Goal: Information Seeking & Learning: Learn about a topic

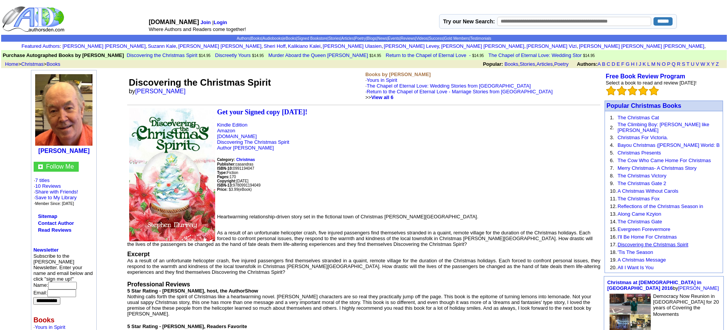
click at [666, 242] on link "Discovering the Christmas Spirit" at bounding box center [653, 245] width 71 height 6
drag, startPoint x: 0, startPoint y: 0, endPoint x: 666, endPoint y: 239, distance: 707.7
click at [666, 242] on link "Discovering the Christmas Spirit" at bounding box center [653, 245] width 71 height 6
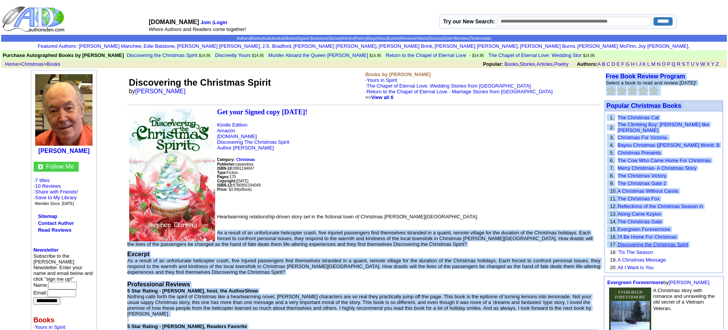
click at [670, 242] on link "Discovering the Christmas Spirit" at bounding box center [653, 245] width 71 height 6
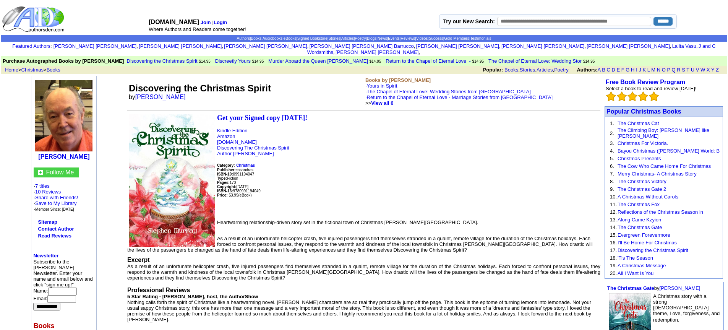
click at [670, 247] on link "Discovering the Christmas Spirit" at bounding box center [653, 250] width 71 height 6
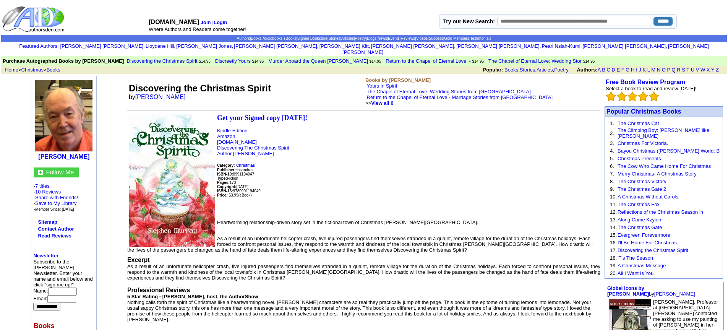
click at [670, 247] on link "Discovering the Christmas Spirit" at bounding box center [653, 250] width 71 height 6
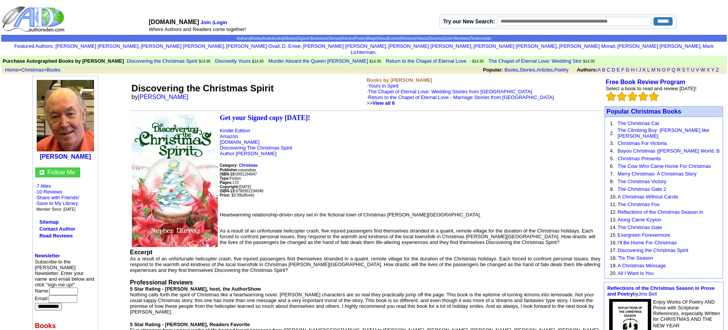
click at [670, 247] on link "Discovering the Christmas Spirit" at bounding box center [653, 250] width 71 height 6
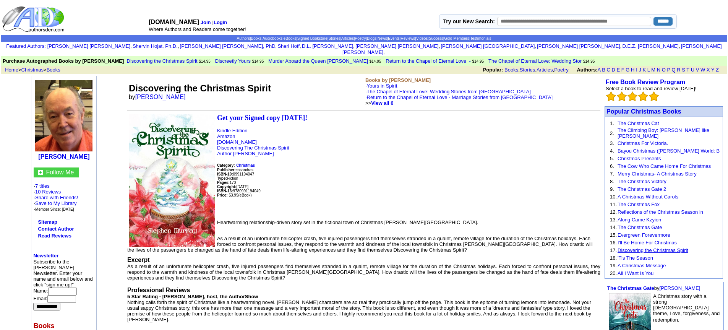
drag, startPoint x: 0, startPoint y: 0, endPoint x: 670, endPoint y: 238, distance: 710.9
click at [670, 247] on link "Discovering the Christmas Spirit" at bounding box center [653, 250] width 71 height 6
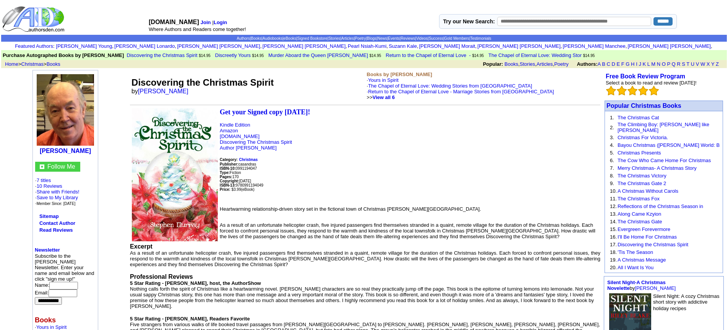
click at [670, 242] on link "Discovering the Christmas Spirit" at bounding box center [653, 245] width 71 height 6
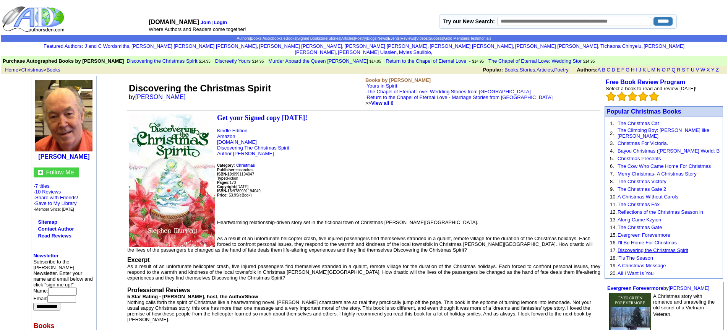
drag, startPoint x: 0, startPoint y: 0, endPoint x: 670, endPoint y: 238, distance: 710.9
click at [670, 247] on link "Discovering the Christmas Spirit" at bounding box center [653, 250] width 71 height 6
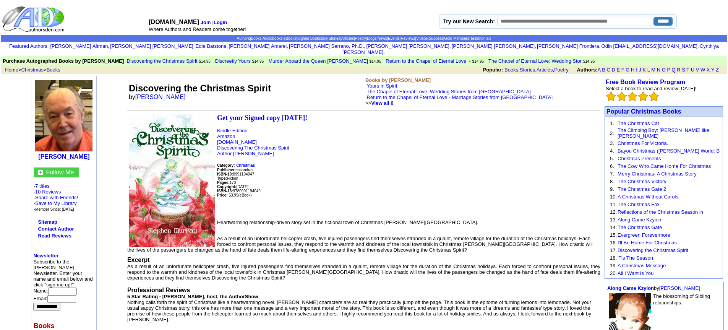
click at [670, 247] on link "Discovering the Christmas Spirit" at bounding box center [653, 250] width 71 height 6
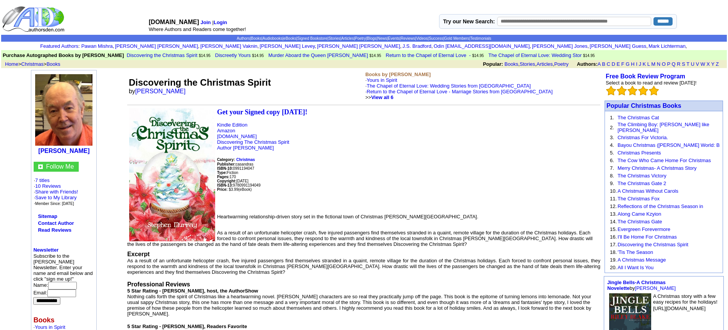
click at [670, 242] on link "Discovering the Christmas Spirit" at bounding box center [653, 245] width 71 height 6
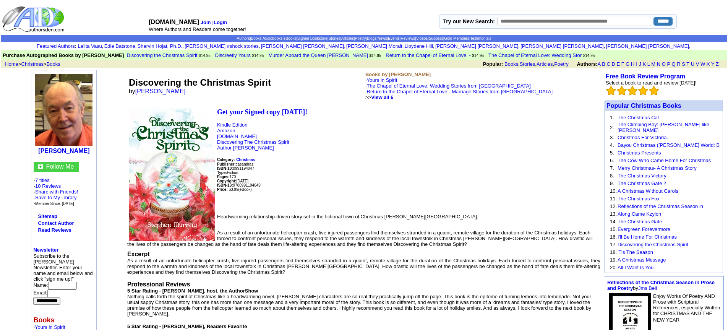
click at [469, 91] on link "Return to the Chapel of Eternal Love - Marriage Stories from [GEOGRAPHIC_DATA]" at bounding box center [460, 92] width 186 height 6
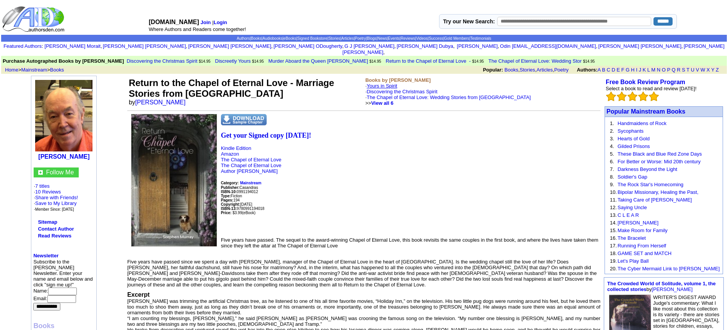
click at [383, 83] on link "Yours in Spirit" at bounding box center [382, 86] width 31 height 6
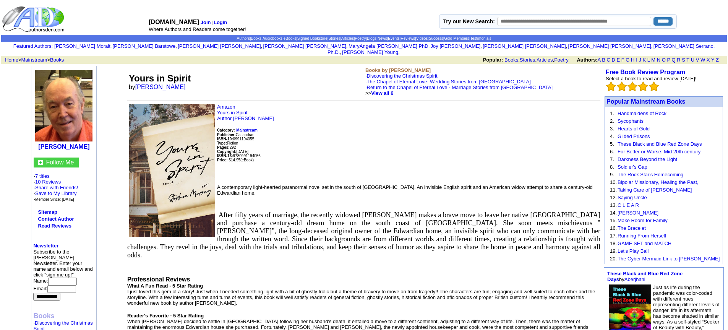
click at [383, 79] on link "The Chapel of Eternal Love: Wedding Stories from [GEOGRAPHIC_DATA]" at bounding box center [449, 82] width 164 height 6
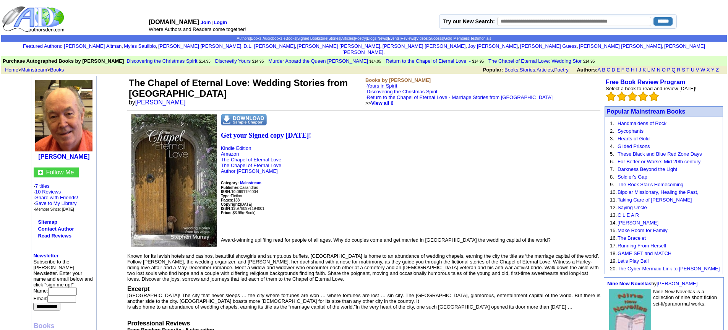
click at [381, 83] on link "Yours in Spirit" at bounding box center [382, 86] width 31 height 6
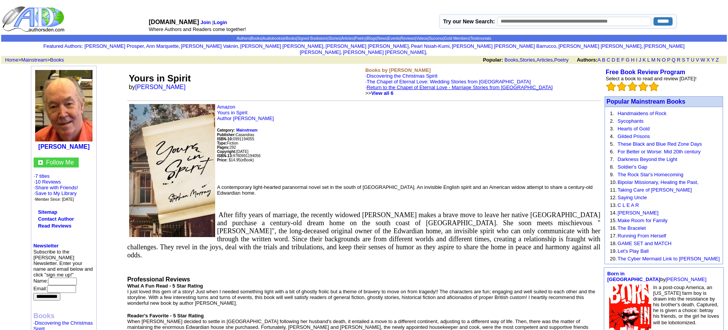
click at [381, 84] on link "Return to the Chapel of Eternal Love - Marriage Stories from [GEOGRAPHIC_DATA]" at bounding box center [460, 87] width 186 height 6
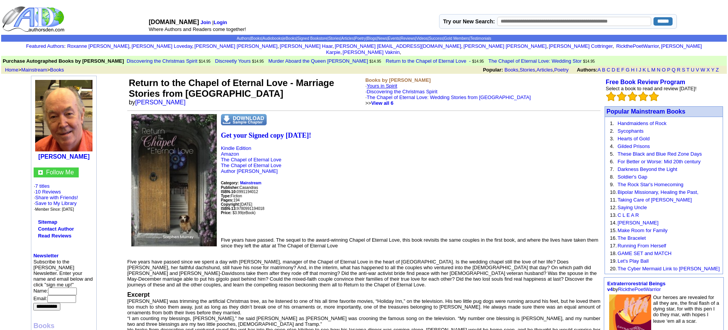
click at [381, 83] on link "Yours in Spirit" at bounding box center [382, 86] width 31 height 6
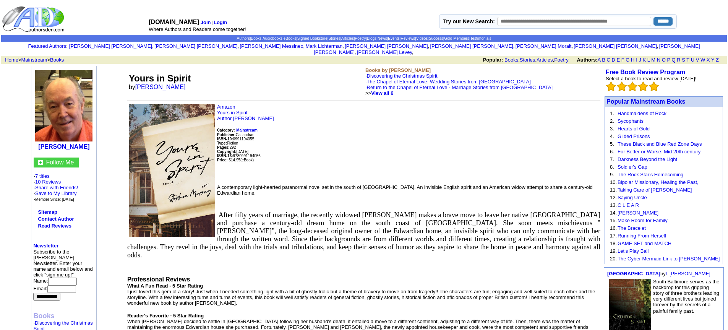
click at [381, 84] on link "Return to the Chapel of Eternal Love - Marriage Stories from [GEOGRAPHIC_DATA]" at bounding box center [460, 87] width 186 height 6
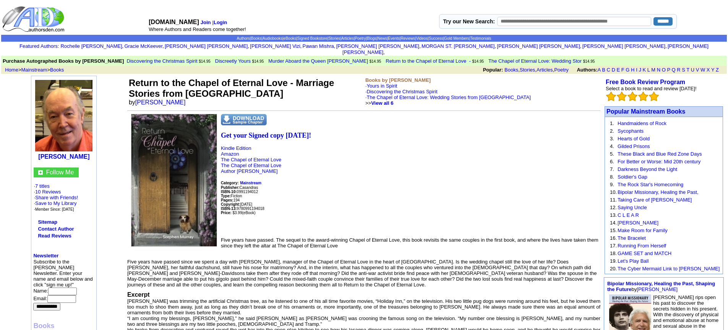
click at [381, 83] on link "Yours in Spirit" at bounding box center [382, 86] width 31 height 6
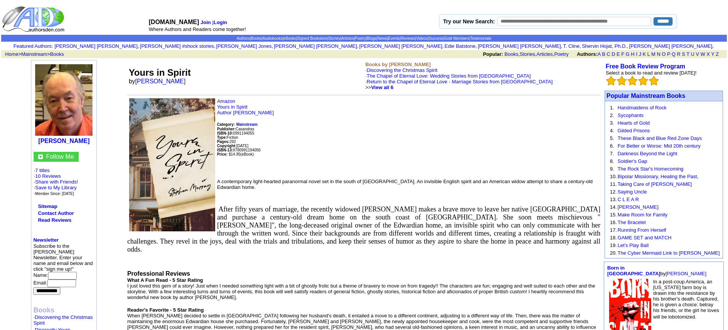
click at [381, 79] on link "Return to the Chapel of Eternal Love - Marriage Stories from [GEOGRAPHIC_DATA]" at bounding box center [460, 82] width 186 height 6
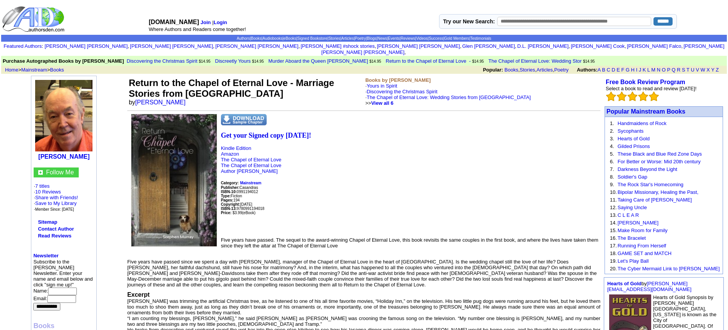
click at [381, 83] on link "Yours in Spirit" at bounding box center [382, 86] width 31 height 6
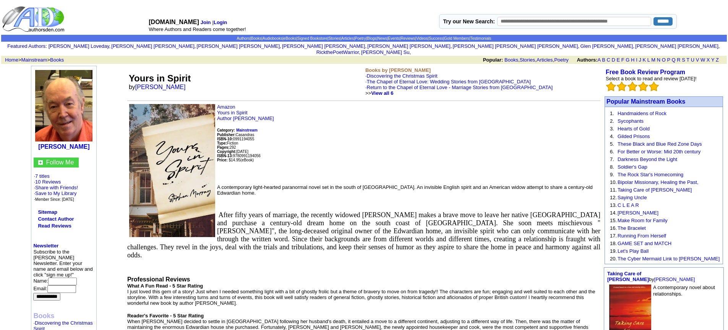
click at [381, 84] on link "Return to the Chapel of Eternal Love - Marriage Stories from [GEOGRAPHIC_DATA]" at bounding box center [460, 87] width 186 height 6
drag, startPoint x: 0, startPoint y: 0, endPoint x: 381, endPoint y: 79, distance: 389.5
click at [381, 84] on link "Return to the Chapel of Eternal Love - Marriage Stories from [GEOGRAPHIC_DATA]" at bounding box center [460, 87] width 186 height 6
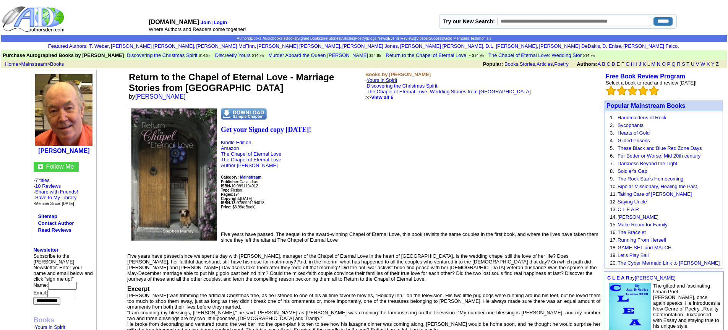
click at [383, 78] on link "Yours in Spirit" at bounding box center [382, 80] width 31 height 6
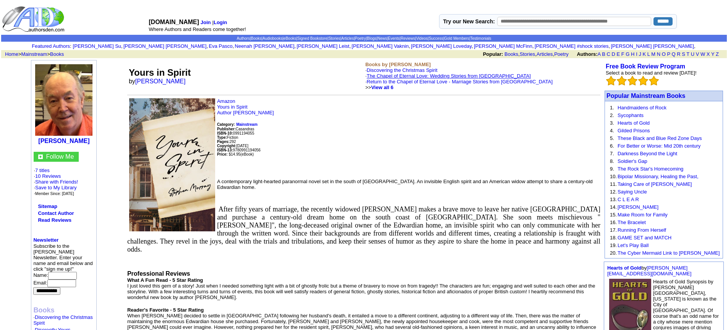
click at [479, 75] on link "The Chapel of Eternal Love: Wedding Stories from [GEOGRAPHIC_DATA]" at bounding box center [449, 76] width 164 height 6
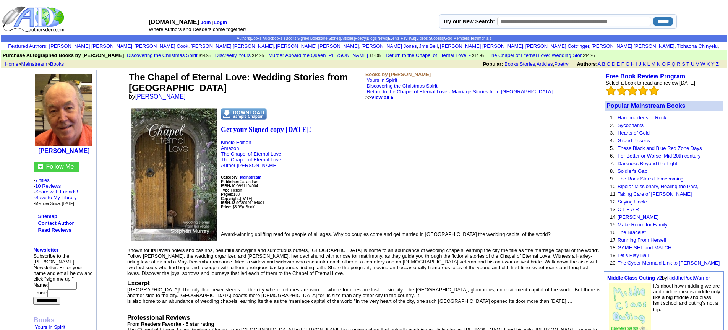
click at [482, 91] on link "Return to the Chapel of Eternal Love - Marriage Stories from [GEOGRAPHIC_DATA]" at bounding box center [460, 92] width 186 height 6
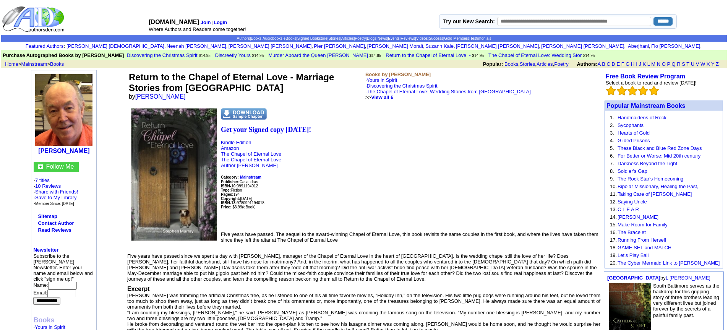
click at [482, 91] on link "The Chapel of Eternal Love: Wedding Stories from [GEOGRAPHIC_DATA]" at bounding box center [449, 92] width 164 height 6
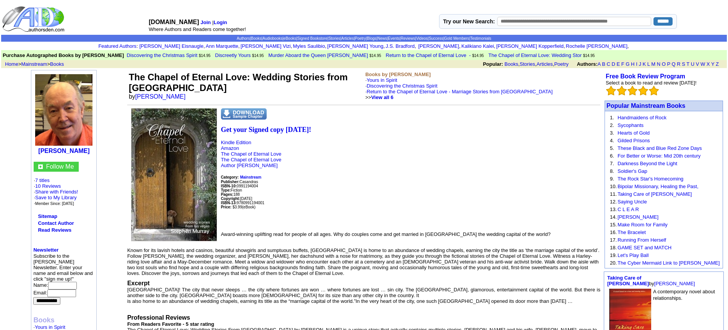
click at [482, 91] on link "Return to the Chapel of Eternal Love - Marriage Stories from [GEOGRAPHIC_DATA]" at bounding box center [460, 92] width 186 height 6
drag, startPoint x: 0, startPoint y: 0, endPoint x: 482, endPoint y: 91, distance: 490.8
click at [482, 91] on link "Return to the Chapel of Eternal Love - Marriage Stories from [GEOGRAPHIC_DATA]" at bounding box center [460, 92] width 186 height 6
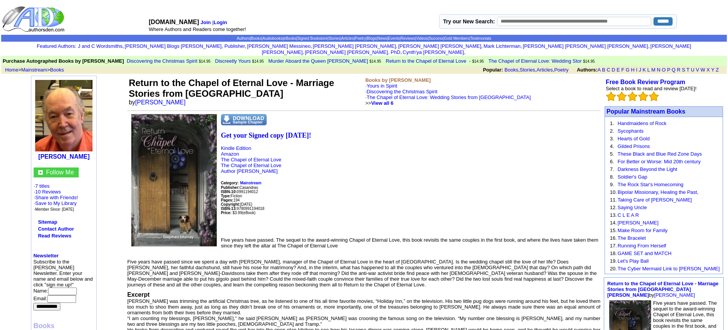
click at [482, 94] on link "The Chapel of Eternal Love: Wedding Stories from [GEOGRAPHIC_DATA]" at bounding box center [449, 97] width 164 height 6
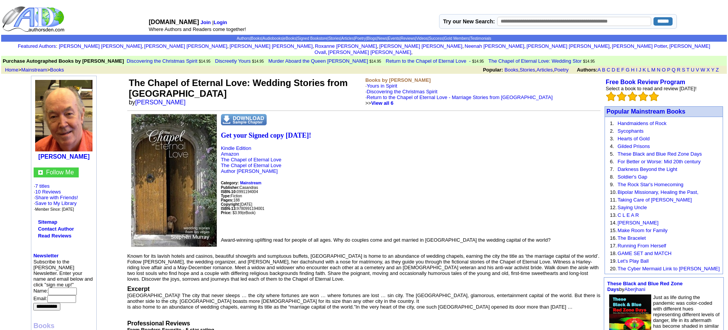
click at [482, 94] on link "Return to the Chapel of Eternal Love - Marriage Stories from [GEOGRAPHIC_DATA]" at bounding box center [460, 97] width 186 height 6
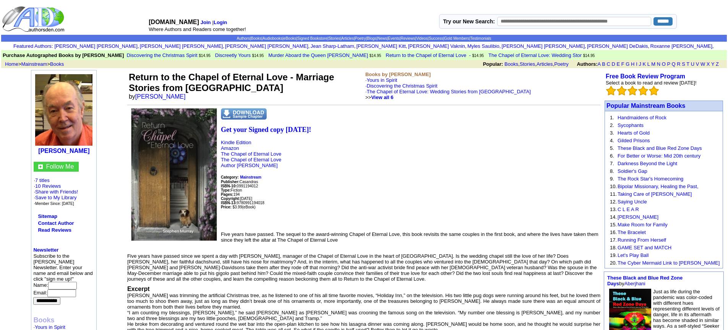
click at [482, 91] on link "The Chapel of Eternal Love: Wedding Stories from [GEOGRAPHIC_DATA]" at bounding box center [449, 92] width 164 height 6
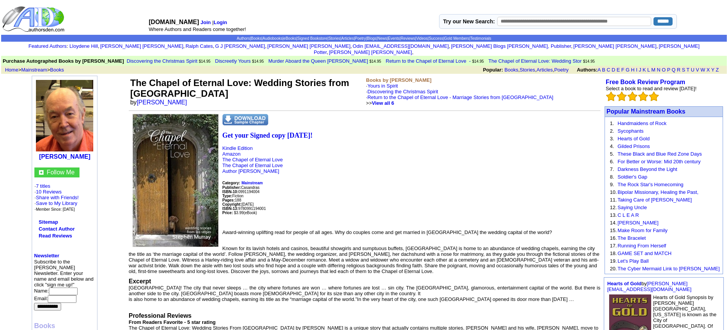
click at [482, 94] on link "Return to the Chapel of Eternal Love - Marriage Stories from [GEOGRAPHIC_DATA]" at bounding box center [460, 97] width 186 height 6
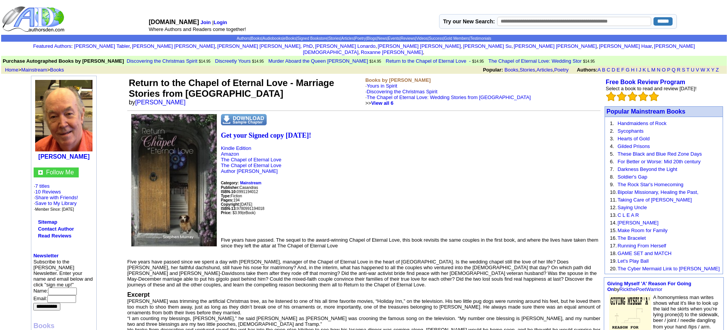
click at [482, 94] on link "The Chapel of Eternal Love: Wedding Stories from [GEOGRAPHIC_DATA]" at bounding box center [449, 97] width 164 height 6
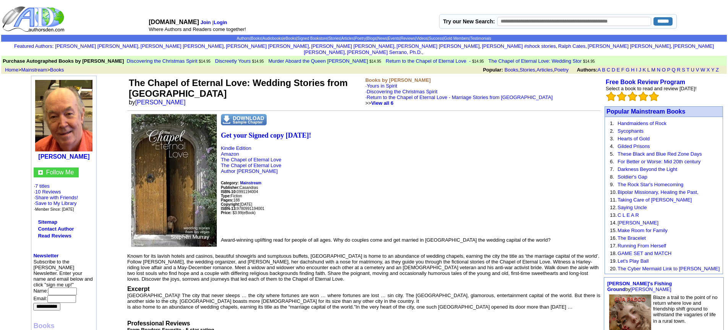
click at [482, 94] on link "Return to the Chapel of Eternal Love - Marriage Stories from [GEOGRAPHIC_DATA]" at bounding box center [460, 97] width 186 height 6
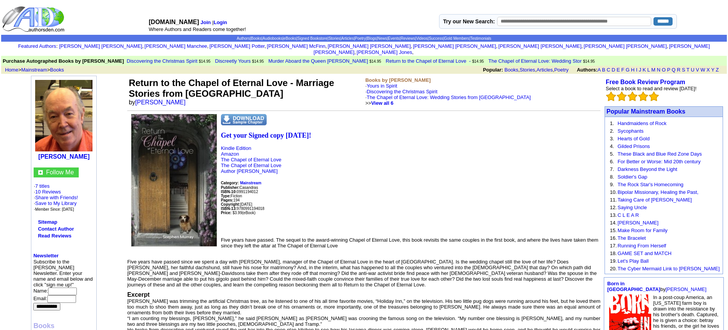
click at [482, 94] on link "The Chapel of Eternal Love: Wedding Stories from [GEOGRAPHIC_DATA]" at bounding box center [449, 97] width 164 height 6
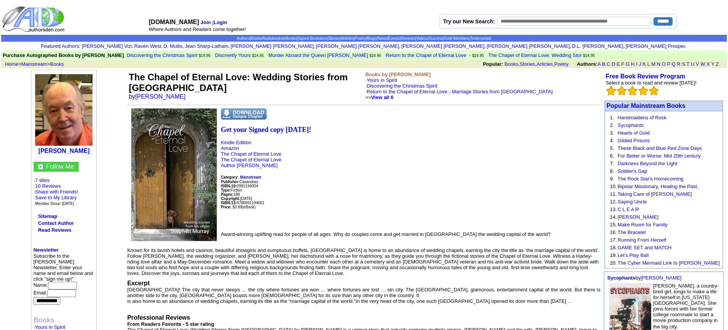
click at [482, 91] on link "Return to the Chapel of Eternal Love - Marriage Stories from [GEOGRAPHIC_DATA]" at bounding box center [460, 92] width 186 height 6
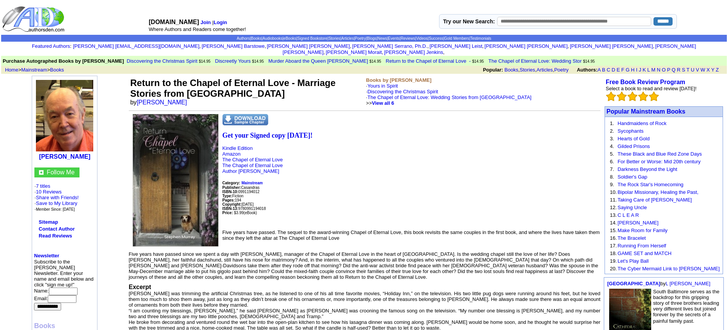
click at [482, 94] on link "The Chapel of Eternal Love: Wedding Stories from [GEOGRAPHIC_DATA]" at bounding box center [449, 97] width 164 height 6
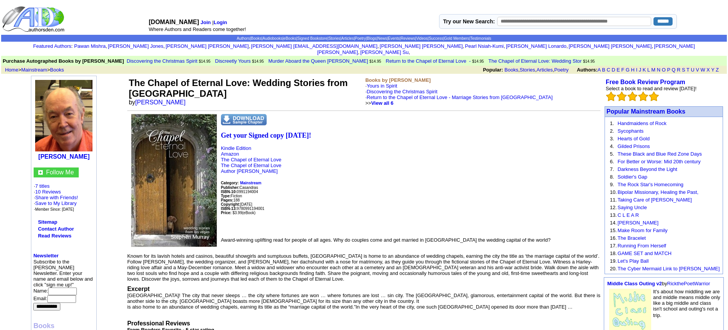
click at [482, 94] on link "Return to the Chapel of Eternal Love - Marriage Stories from [GEOGRAPHIC_DATA]" at bounding box center [460, 97] width 186 height 6
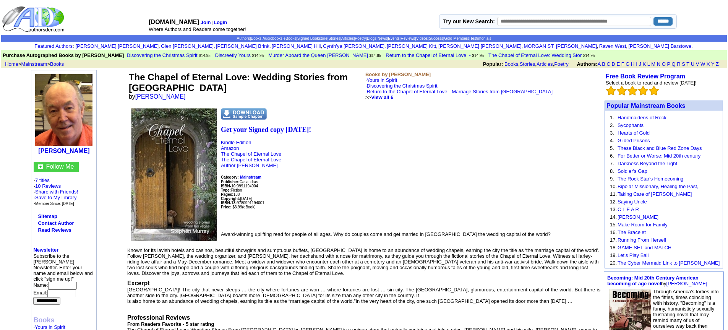
click at [482, 91] on link "Return to the Chapel of Eternal Love - Marriage Stories from [GEOGRAPHIC_DATA]" at bounding box center [460, 92] width 186 height 6
drag, startPoint x: 0, startPoint y: 0, endPoint x: 482, endPoint y: 91, distance: 490.8
click at [482, 91] on link "Return to the Chapel of Eternal Love - Marriage Stories from [GEOGRAPHIC_DATA]" at bounding box center [460, 92] width 186 height 6
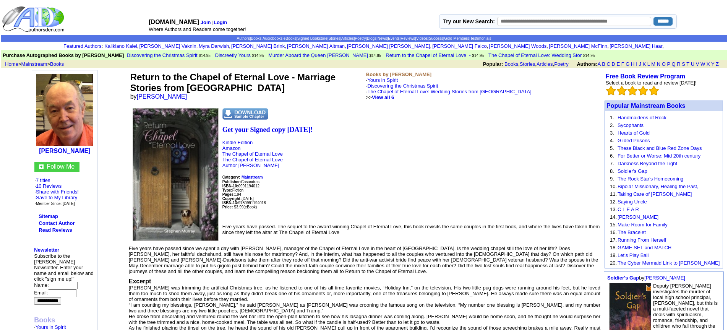
click at [482, 91] on link "The Chapel of Eternal Love: Wedding Stories from [GEOGRAPHIC_DATA]" at bounding box center [449, 92] width 164 height 6
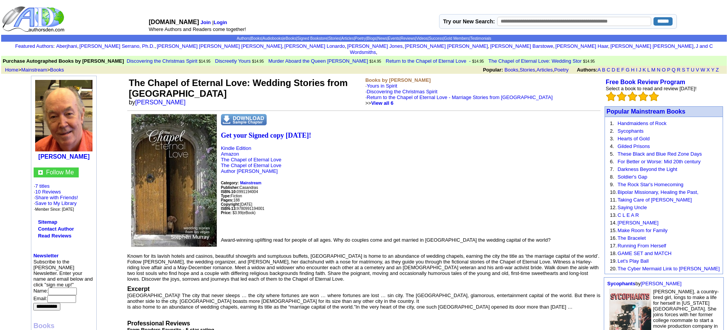
click at [482, 94] on link "Return to the Chapel of Eternal Love - Marriage Stories from [GEOGRAPHIC_DATA]" at bounding box center [460, 97] width 186 height 6
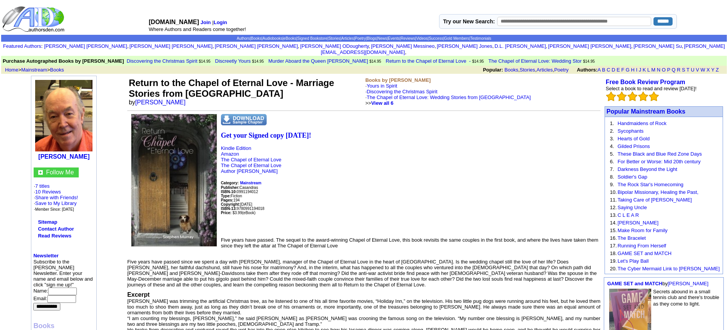
click at [482, 94] on link "The Chapel of Eternal Love: Wedding Stories from [GEOGRAPHIC_DATA]" at bounding box center [449, 97] width 164 height 6
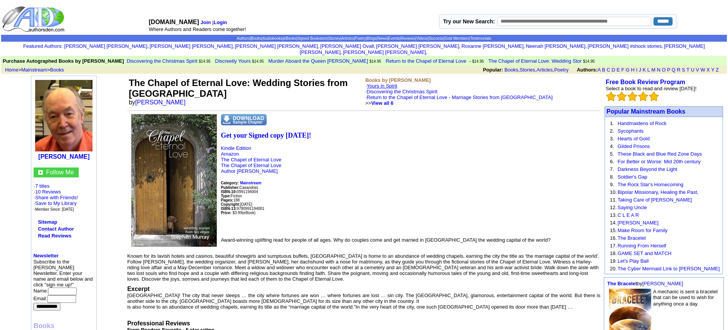
click at [392, 83] on link "Yours in Spirit" at bounding box center [382, 86] width 31 height 6
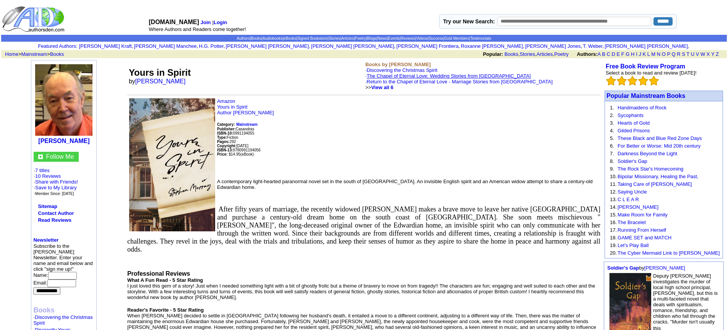
click at [393, 75] on link "The Chapel of Eternal Love: Wedding Stories from [GEOGRAPHIC_DATA]" at bounding box center [449, 76] width 164 height 6
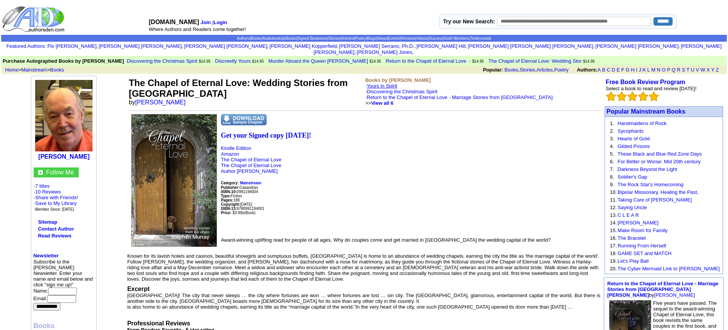
click at [393, 83] on link "Yours in Spirit" at bounding box center [382, 86] width 31 height 6
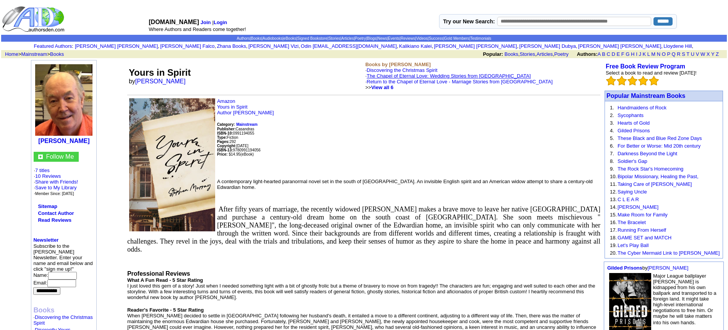
click at [393, 76] on link "The Chapel of Eternal Love: Wedding Stories from [GEOGRAPHIC_DATA]" at bounding box center [449, 76] width 164 height 6
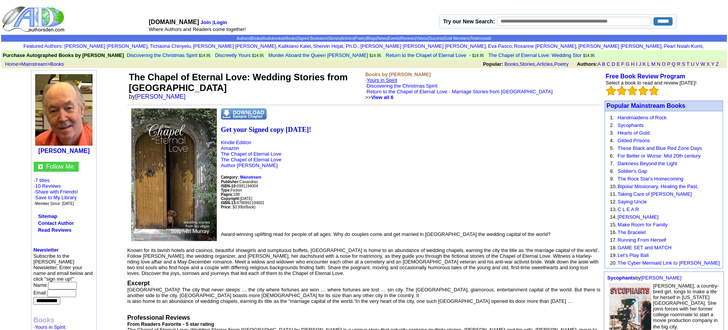
click at [393, 77] on link "Yours in Spirit" at bounding box center [382, 80] width 31 height 6
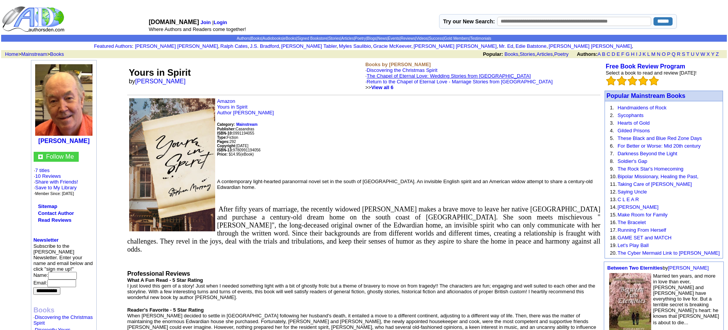
click at [391, 76] on link "The Chapel of Eternal Love: Wedding Stories from [GEOGRAPHIC_DATA]" at bounding box center [449, 76] width 164 height 6
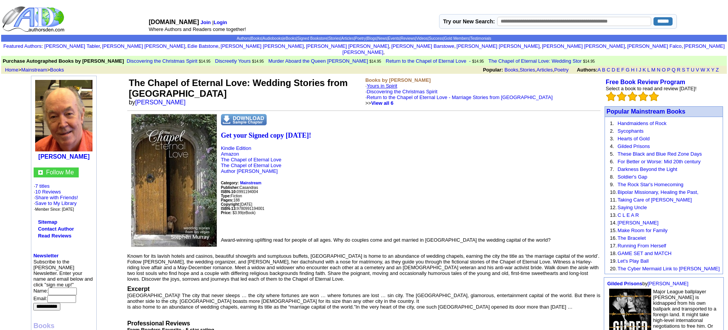
click at [391, 83] on link "Yours in Spirit" at bounding box center [382, 86] width 31 height 6
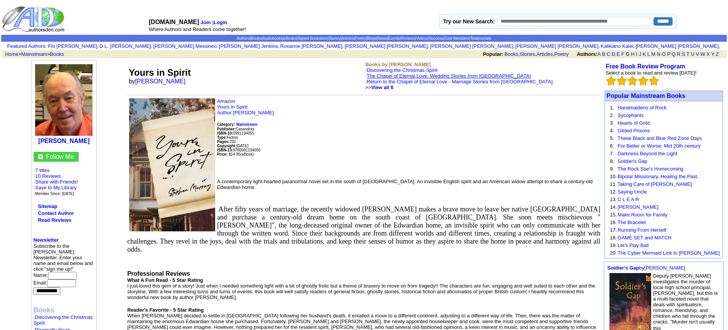
click at [391, 77] on link "The Chapel of Eternal Love: Wedding Stories from [GEOGRAPHIC_DATA]" at bounding box center [449, 76] width 164 height 6
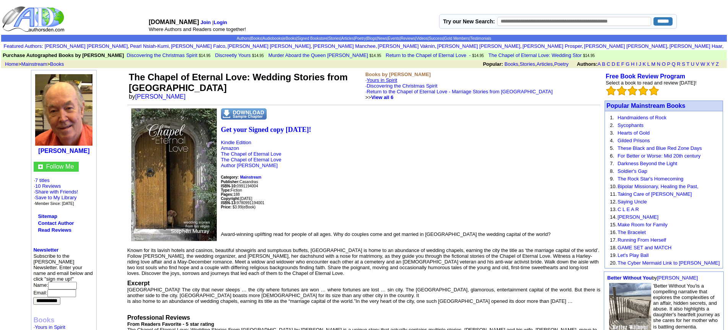
click at [391, 78] on link "Yours in Spirit" at bounding box center [382, 80] width 31 height 6
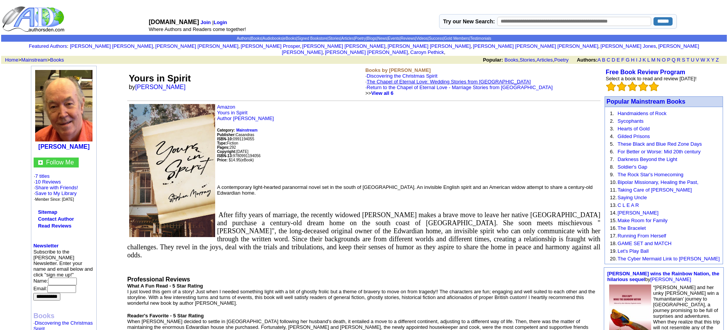
click at [391, 79] on link "The Chapel of Eternal Love: Wedding Stories from [GEOGRAPHIC_DATA]" at bounding box center [449, 82] width 164 height 6
